Goal: Information Seeking & Learning: Learn about a topic

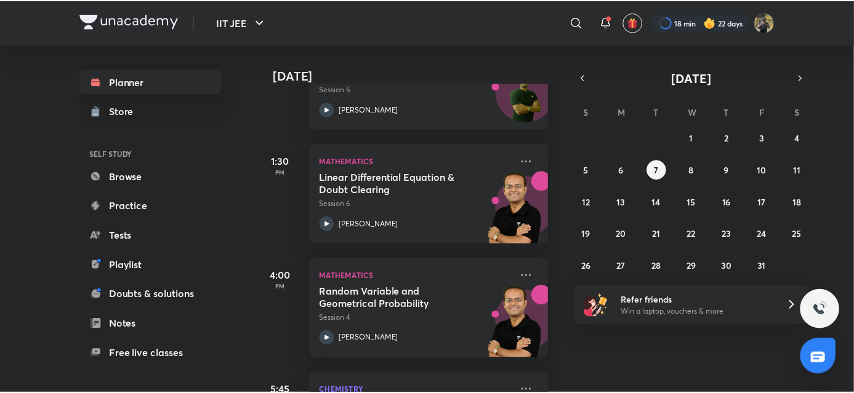
scroll to position [583, 0]
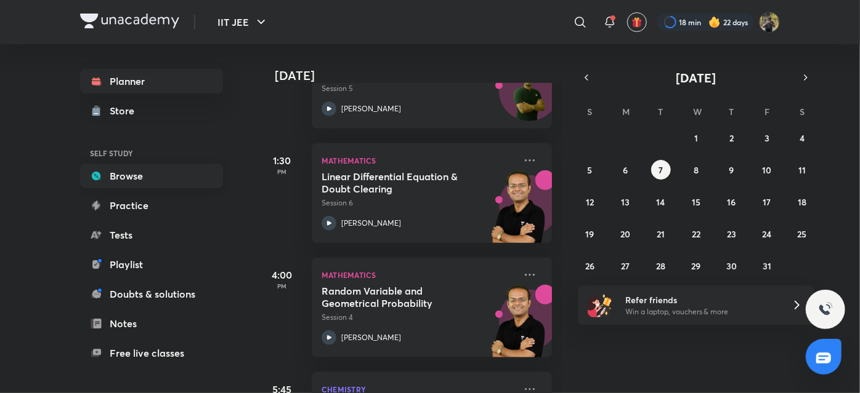
click at [127, 169] on link "Browse" at bounding box center [151, 176] width 143 height 25
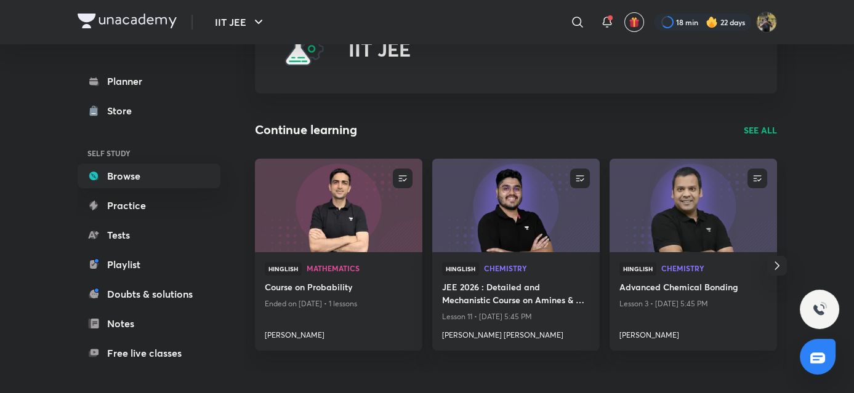
scroll to position [59, 0]
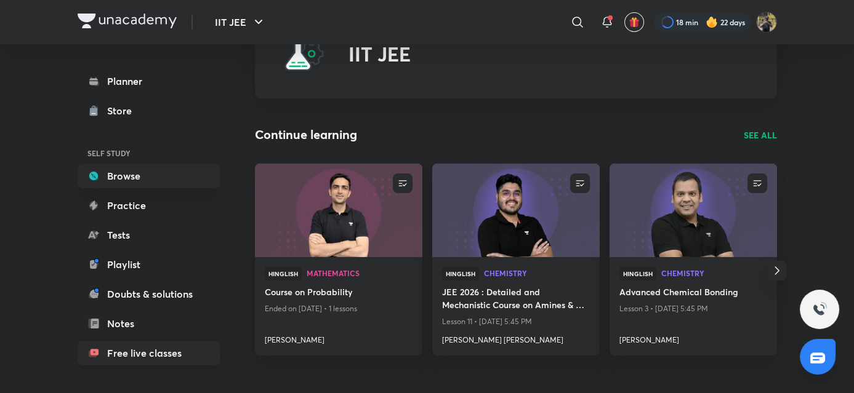
click at [163, 359] on link "Free live classes" at bounding box center [149, 353] width 143 height 25
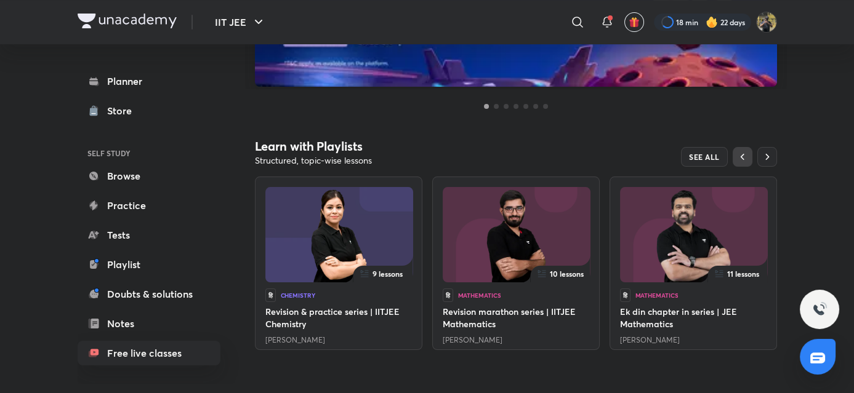
scroll to position [291, 0]
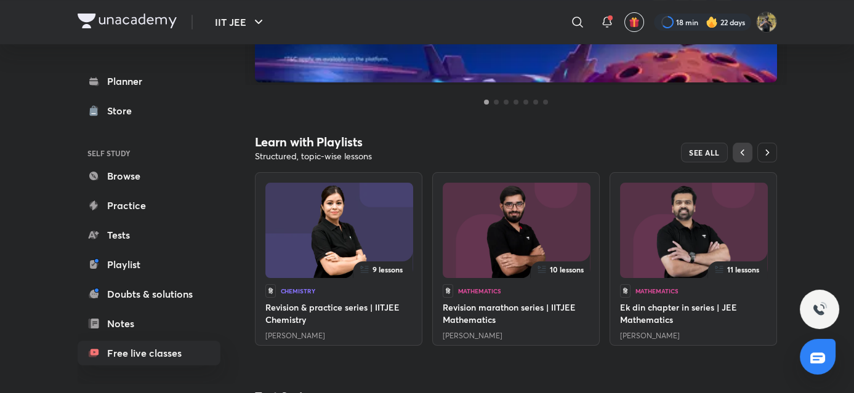
click at [769, 148] on icon "button" at bounding box center [767, 153] width 12 height 12
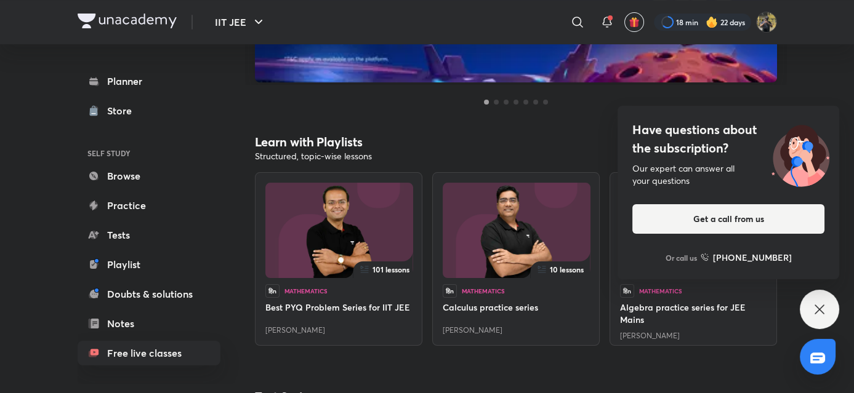
click at [829, 323] on div "Have questions about the subscription? Our expert can answer all your questions…" at bounding box center [819, 309] width 39 height 39
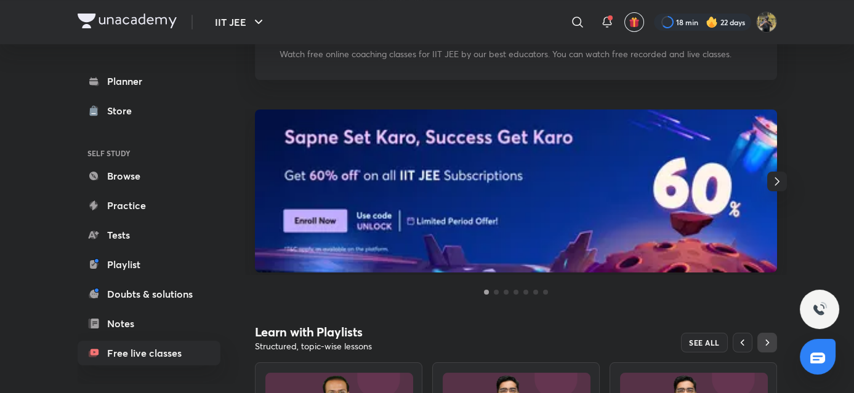
scroll to position [102, 0]
click at [772, 185] on icon "button" at bounding box center [777, 181] width 15 height 15
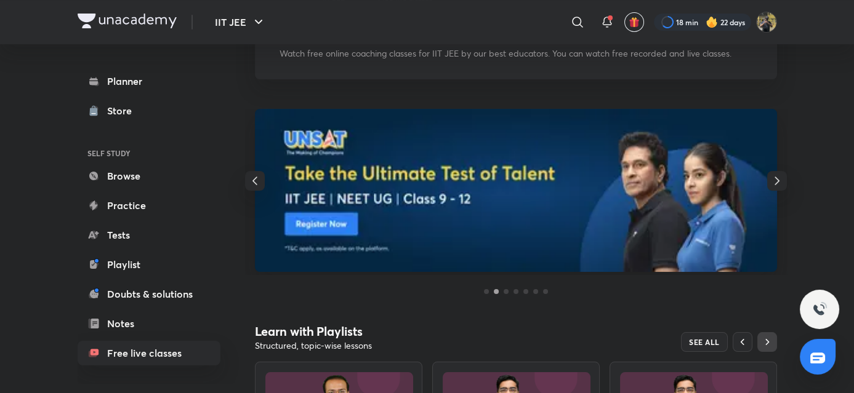
click at [772, 185] on icon "button" at bounding box center [777, 181] width 15 height 15
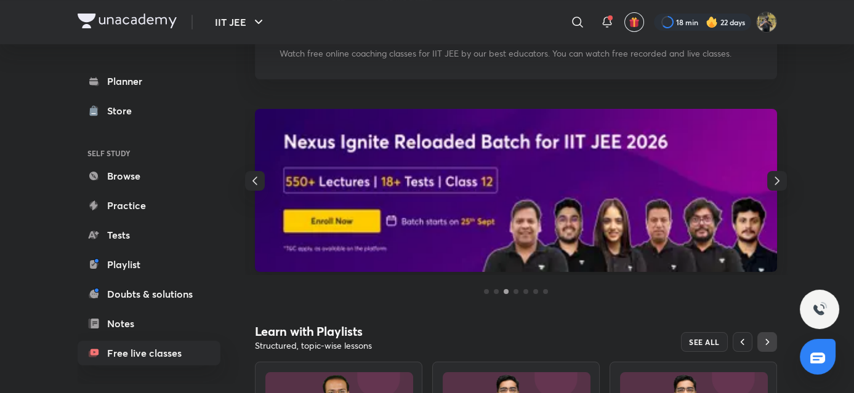
click at [772, 185] on icon "button" at bounding box center [777, 181] width 15 height 15
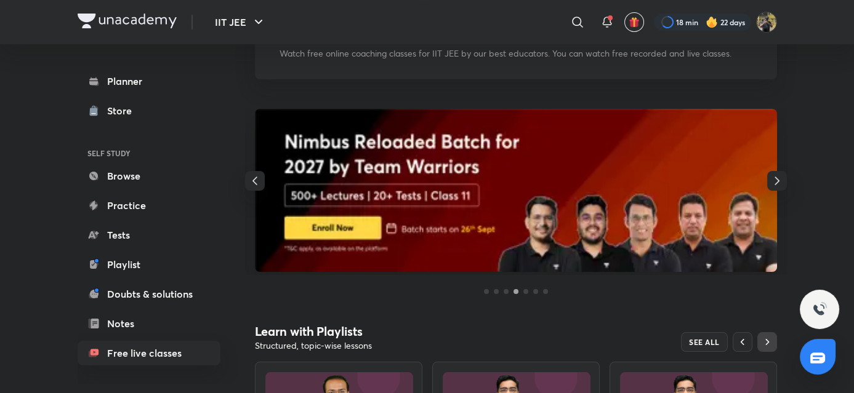
click at [772, 185] on icon "button" at bounding box center [777, 181] width 15 height 15
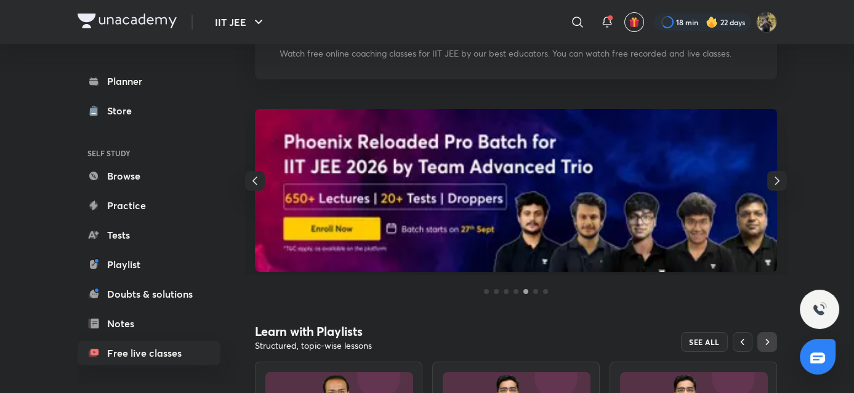
click at [772, 185] on icon "button" at bounding box center [777, 181] width 15 height 15
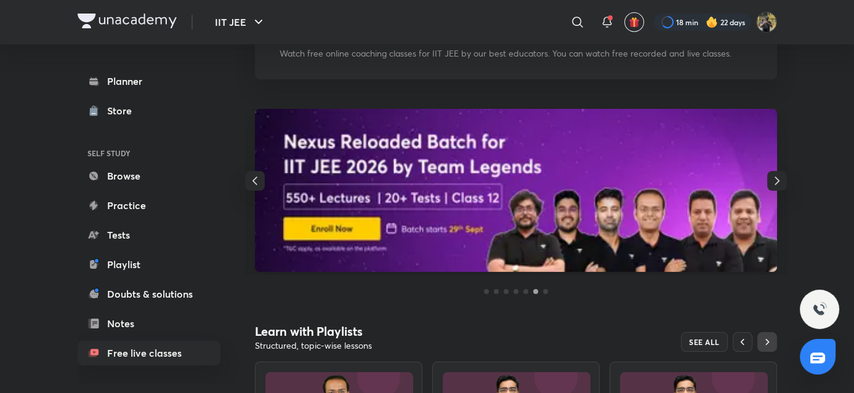
click at [251, 183] on icon "button" at bounding box center [255, 181] width 15 height 15
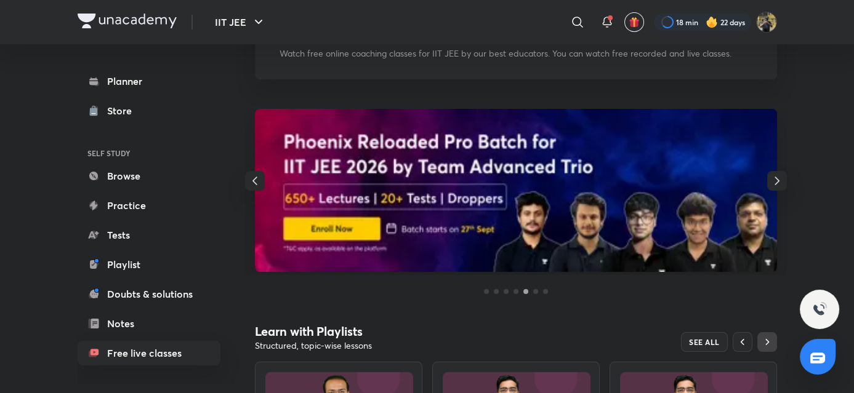
click at [251, 183] on icon "button" at bounding box center [255, 181] width 15 height 15
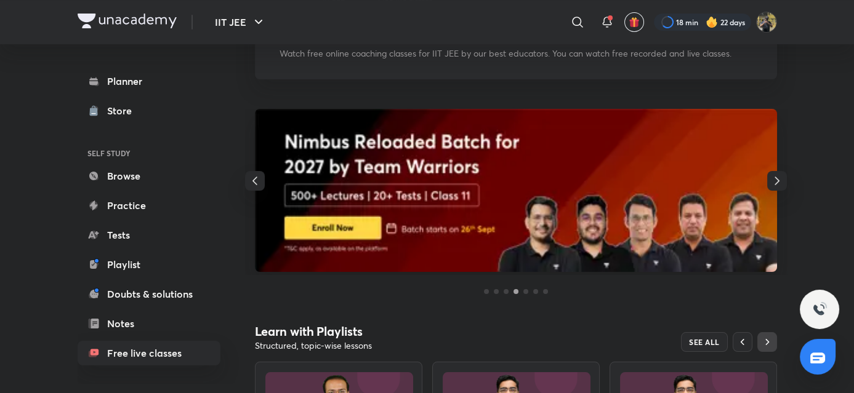
click at [251, 183] on icon "button" at bounding box center [255, 181] width 15 height 15
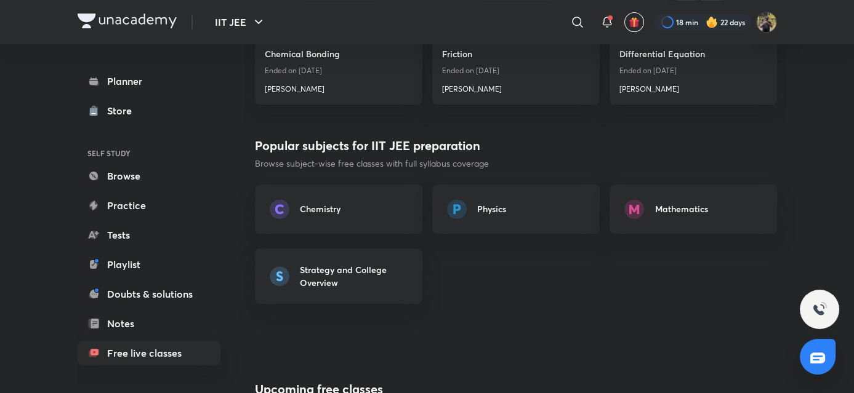
scroll to position [1000, 0]
click at [573, 22] on icon at bounding box center [577, 22] width 15 height 15
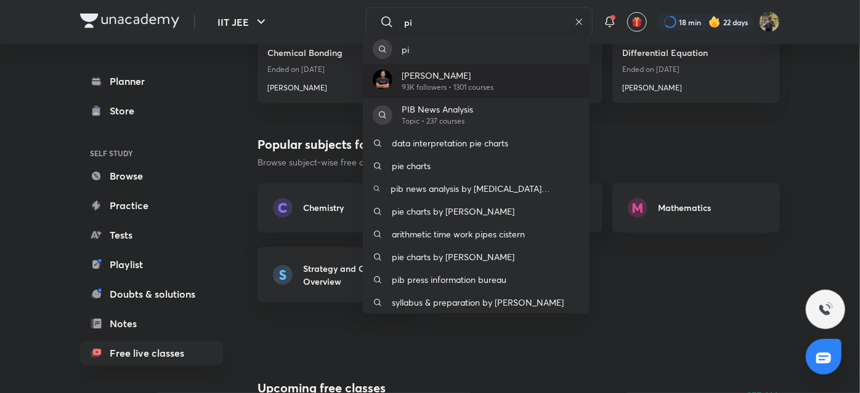
type input "pi"
click at [440, 70] on p "Piyush Maheshwari" at bounding box center [448, 75] width 92 height 13
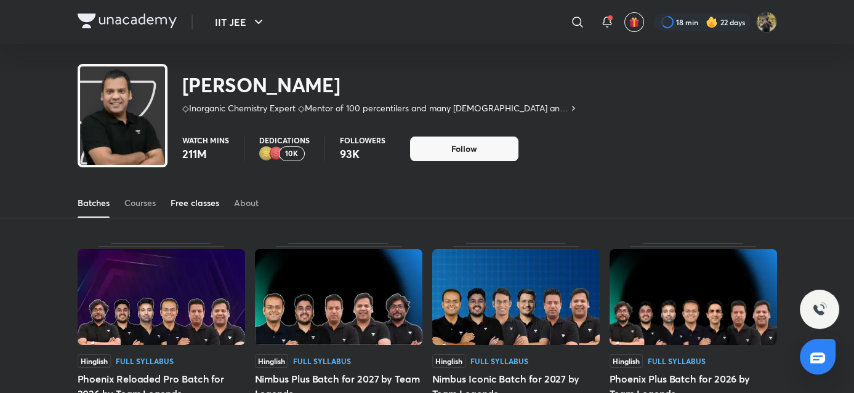
click at [203, 202] on div "Free classes" at bounding box center [195, 203] width 49 height 12
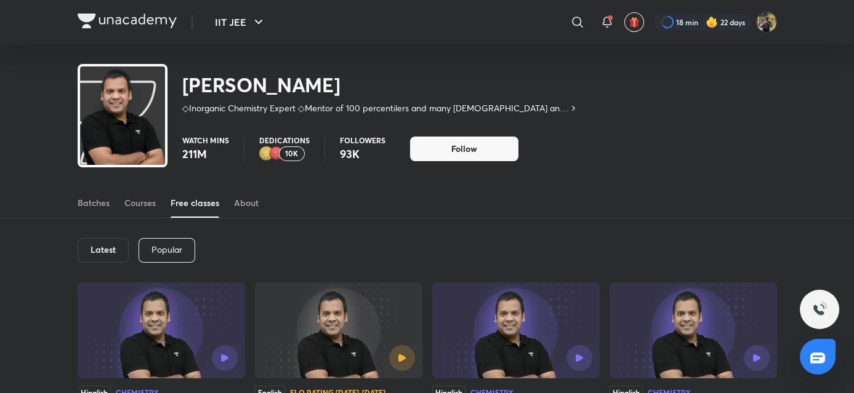
click at [217, 270] on div "Latest Popular" at bounding box center [428, 251] width 700 height 64
click at [107, 240] on div "Latest" at bounding box center [103, 250] width 51 height 25
click at [112, 249] on h6 "Latest" at bounding box center [103, 250] width 25 height 10
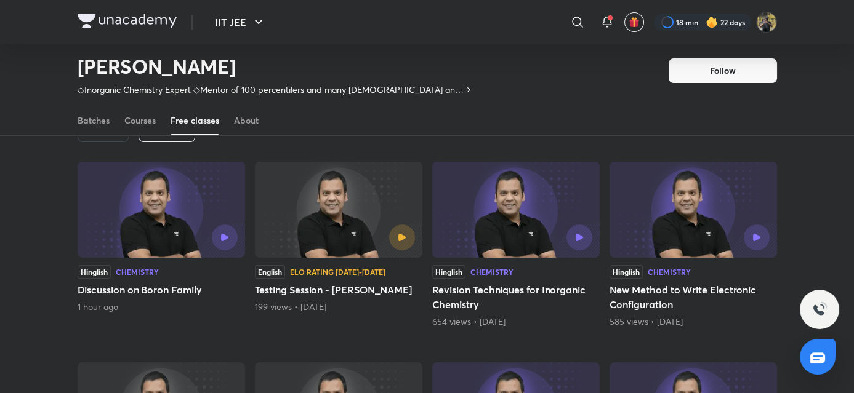
scroll to position [74, 0]
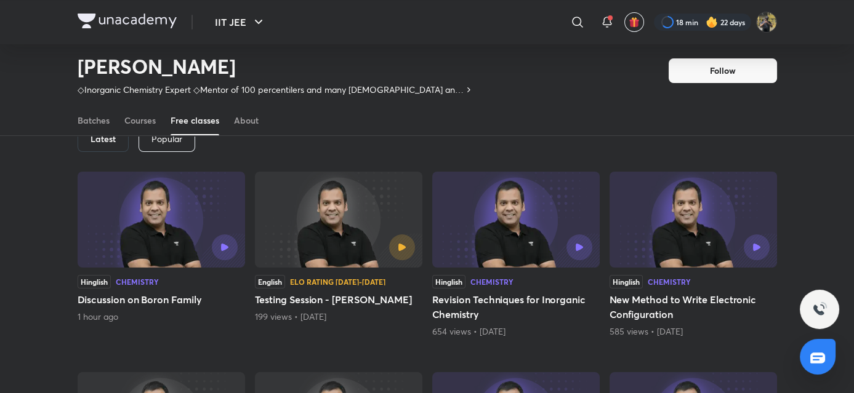
click at [150, 258] on div at bounding box center [161, 248] width 153 height 26
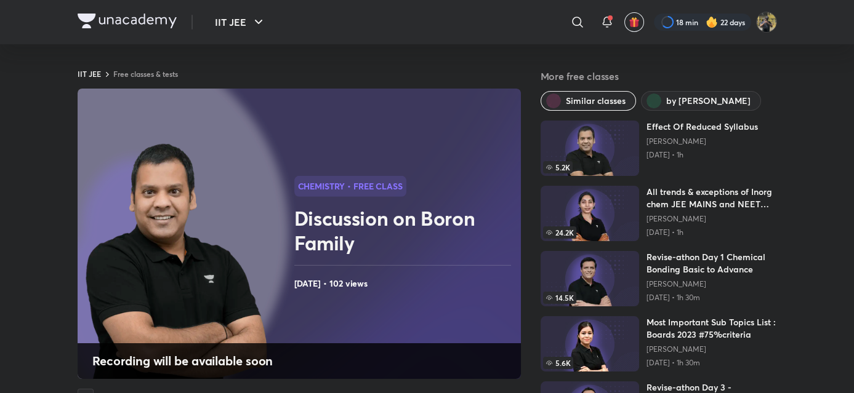
click at [100, 18] on img at bounding box center [127, 21] width 99 height 15
